Goal: Check status: Check status

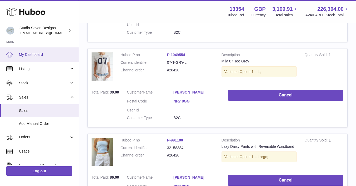
click at [41, 50] on link "My Dashboard" at bounding box center [39, 54] width 79 height 14
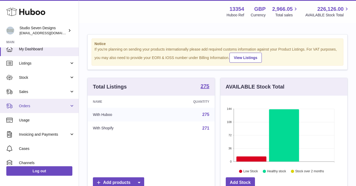
scroll to position [6, 0]
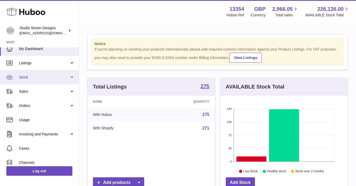
click at [48, 79] on span "Stock" at bounding box center [44, 77] width 50 height 5
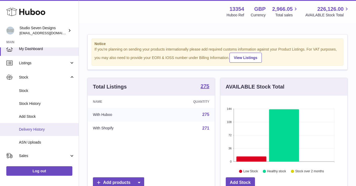
click at [38, 127] on link "Delivery History" at bounding box center [39, 129] width 79 height 13
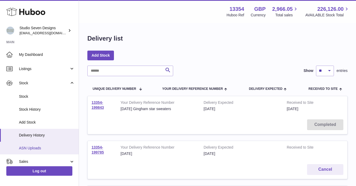
click at [33, 146] on span "ASN Uploads" at bounding box center [47, 147] width 56 height 5
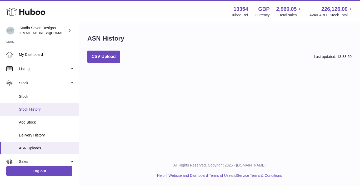
click at [33, 112] on link "Stock History" at bounding box center [39, 109] width 79 height 13
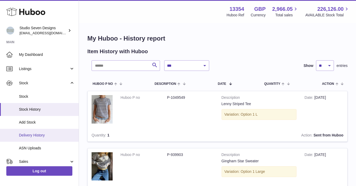
click at [32, 134] on span "Delivery History" at bounding box center [47, 135] width 56 height 5
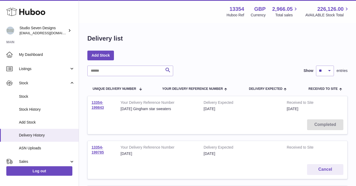
click at [97, 105] on td "13354-199843" at bounding box center [102, 105] width 29 height 19
click at [95, 104] on td "13354-199843" at bounding box center [102, 105] width 29 height 19
click at [96, 102] on link "13354-199843" at bounding box center [98, 104] width 12 height 9
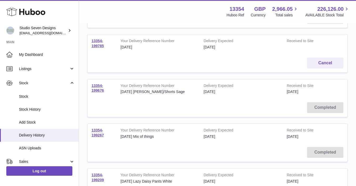
scroll to position [112, 0]
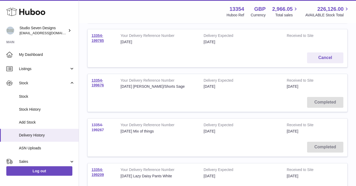
click at [96, 128] on td "13354-199267" at bounding box center [102, 127] width 29 height 19
click at [97, 129] on link "13354-199267" at bounding box center [98, 127] width 12 height 9
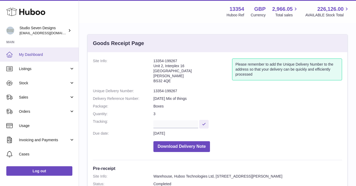
click at [31, 53] on span "My Dashboard" at bounding box center [47, 54] width 56 height 5
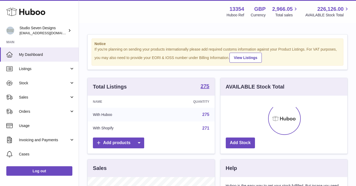
scroll to position [82, 127]
